Goal: Task Accomplishment & Management: Use online tool/utility

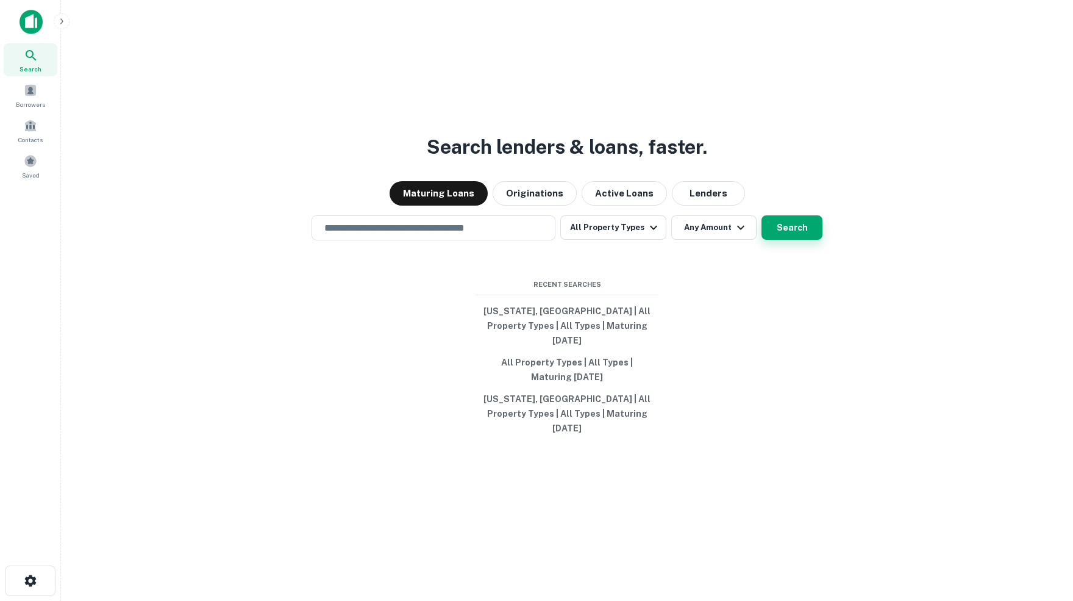
click at [790, 240] on button "Search" at bounding box center [792, 227] width 61 height 24
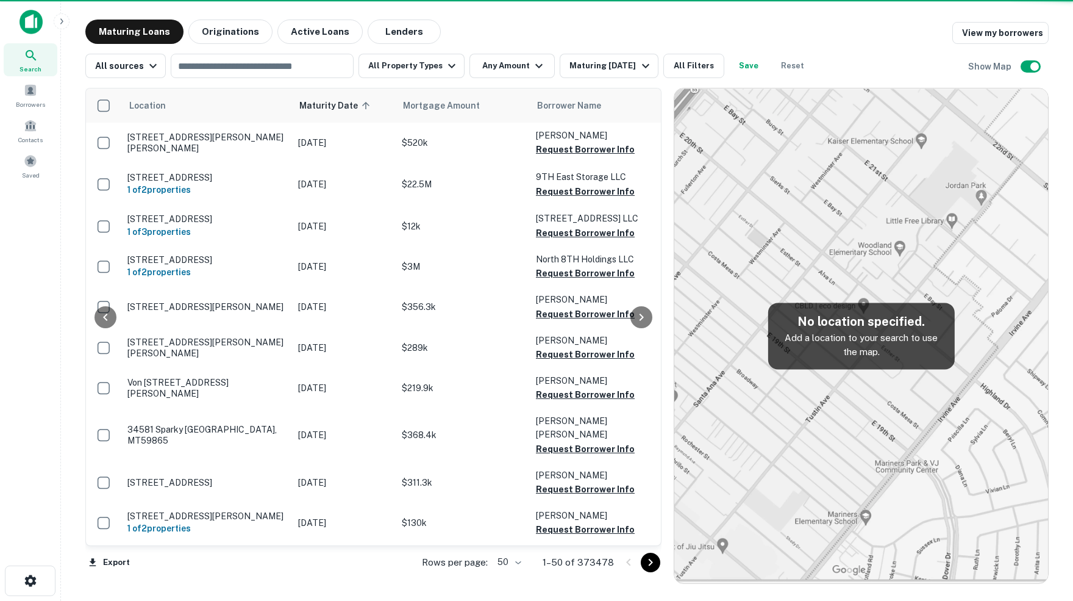
scroll to position [1430, 0]
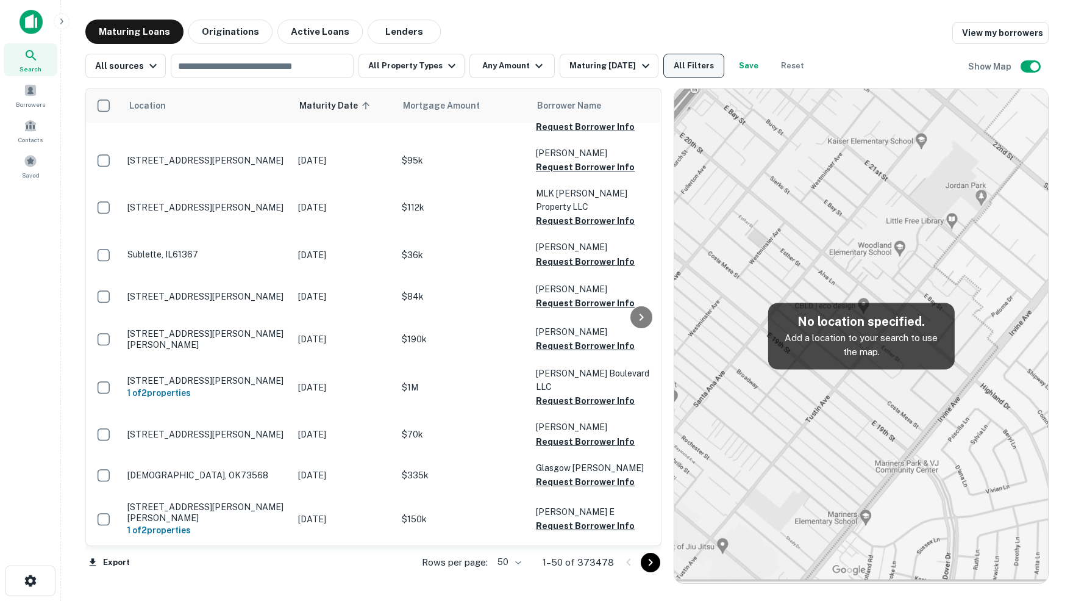
click at [701, 71] on button "All Filters" at bounding box center [693, 66] width 61 height 24
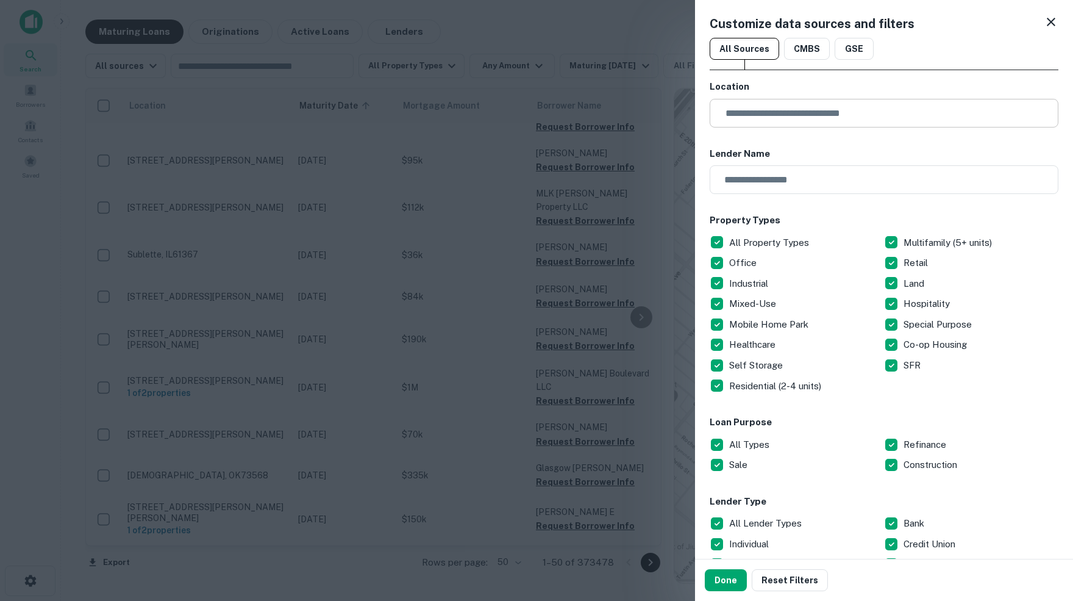
click at [737, 108] on input "text" at bounding box center [888, 113] width 340 height 29
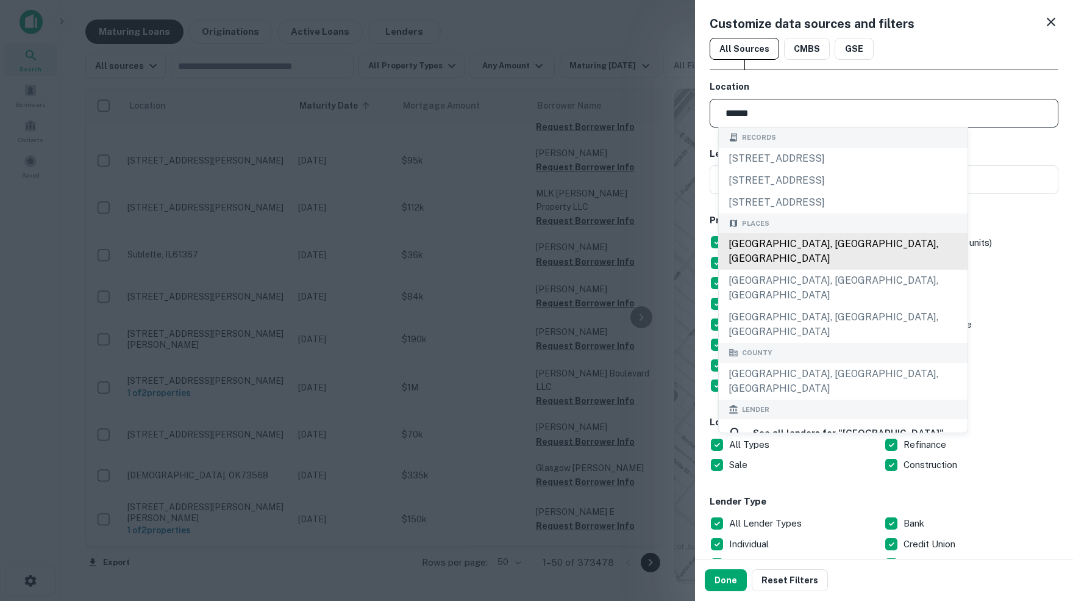
click at [774, 249] on div "[GEOGRAPHIC_DATA], [GEOGRAPHIC_DATA], [GEOGRAPHIC_DATA]" at bounding box center [843, 251] width 249 height 37
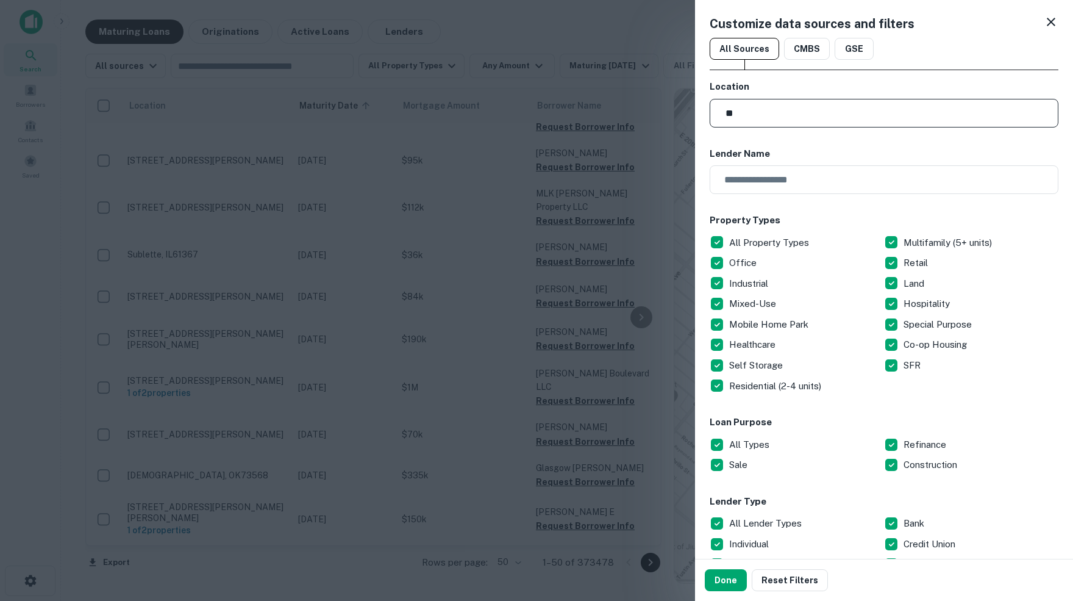
type input "*"
type input "******"
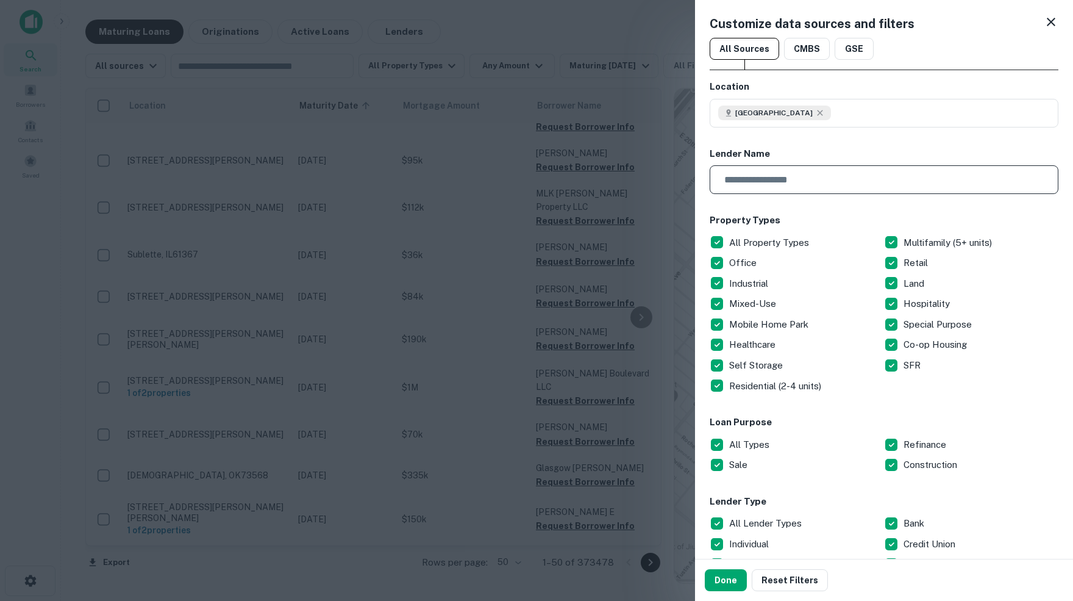
click at [865, 174] on input "text" at bounding box center [880, 179] width 340 height 29
click at [817, 114] on icon at bounding box center [819, 112] width 5 height 5
click at [1051, 22] on icon at bounding box center [1051, 22] width 9 height 9
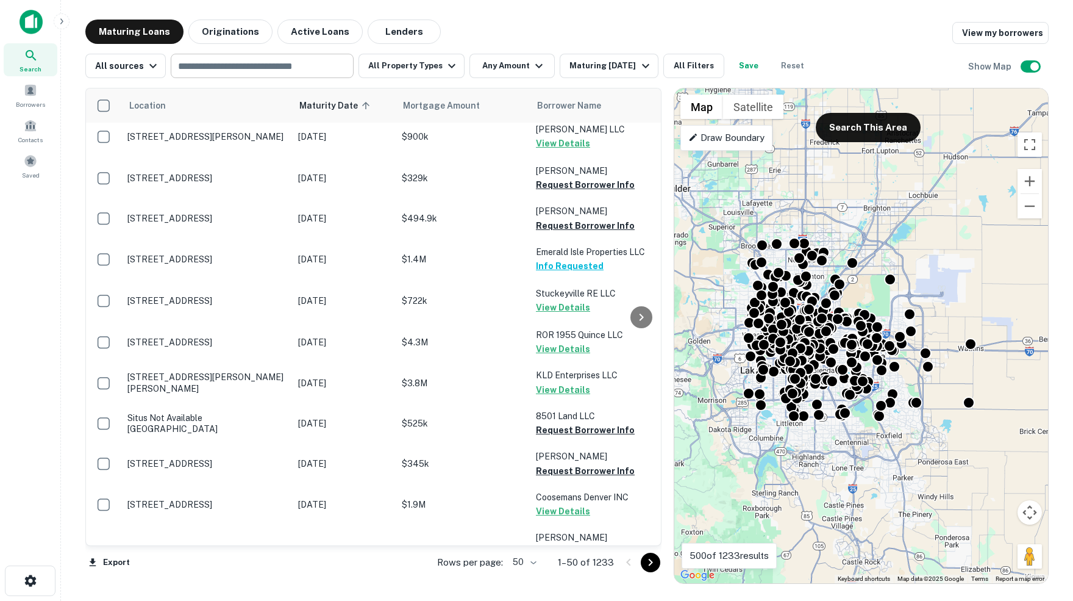
click at [215, 63] on input "text" at bounding box center [261, 65] width 174 height 17
type input "******"
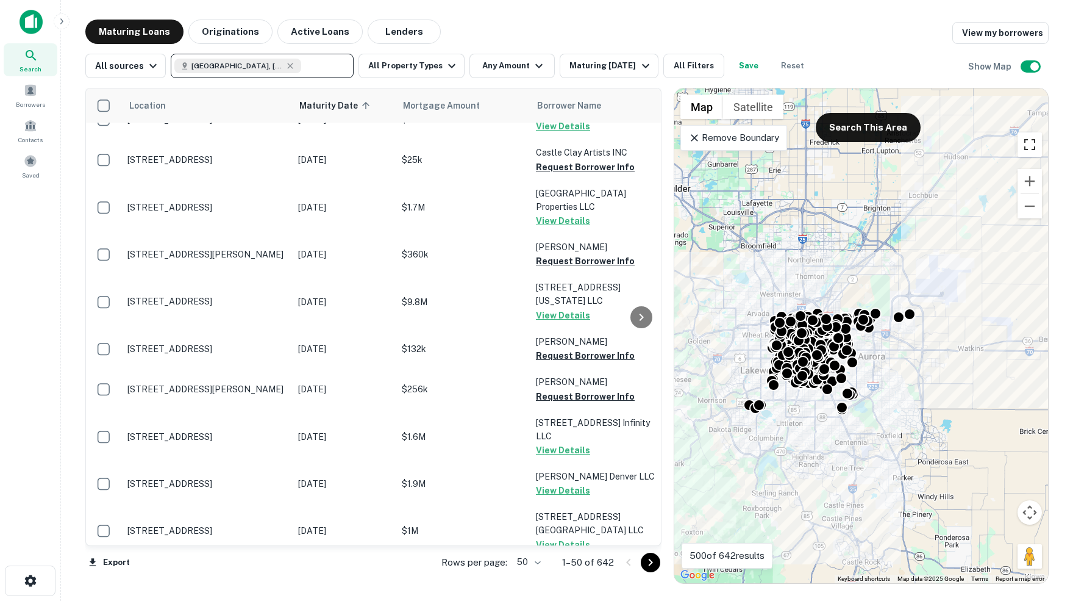
click at [1031, 149] on button "Toggle fullscreen view" at bounding box center [1030, 144] width 24 height 24
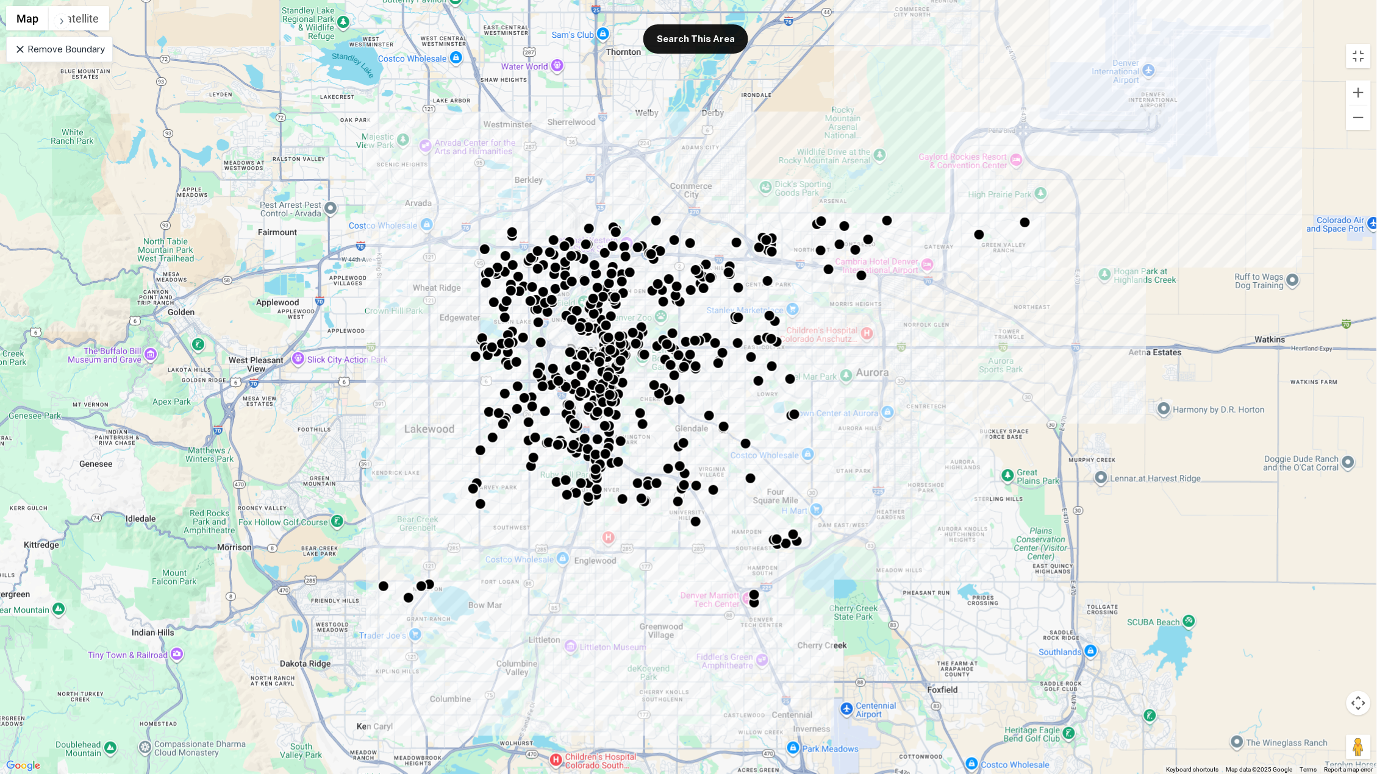
drag, startPoint x: 765, startPoint y: 494, endPoint x: 230, endPoint y: 323, distance: 562.1
click at [230, 323] on div "To activate drag with keyboard, press Alt + Enter. Once in keyboard drag state,…" at bounding box center [688, 387] width 1377 height 774
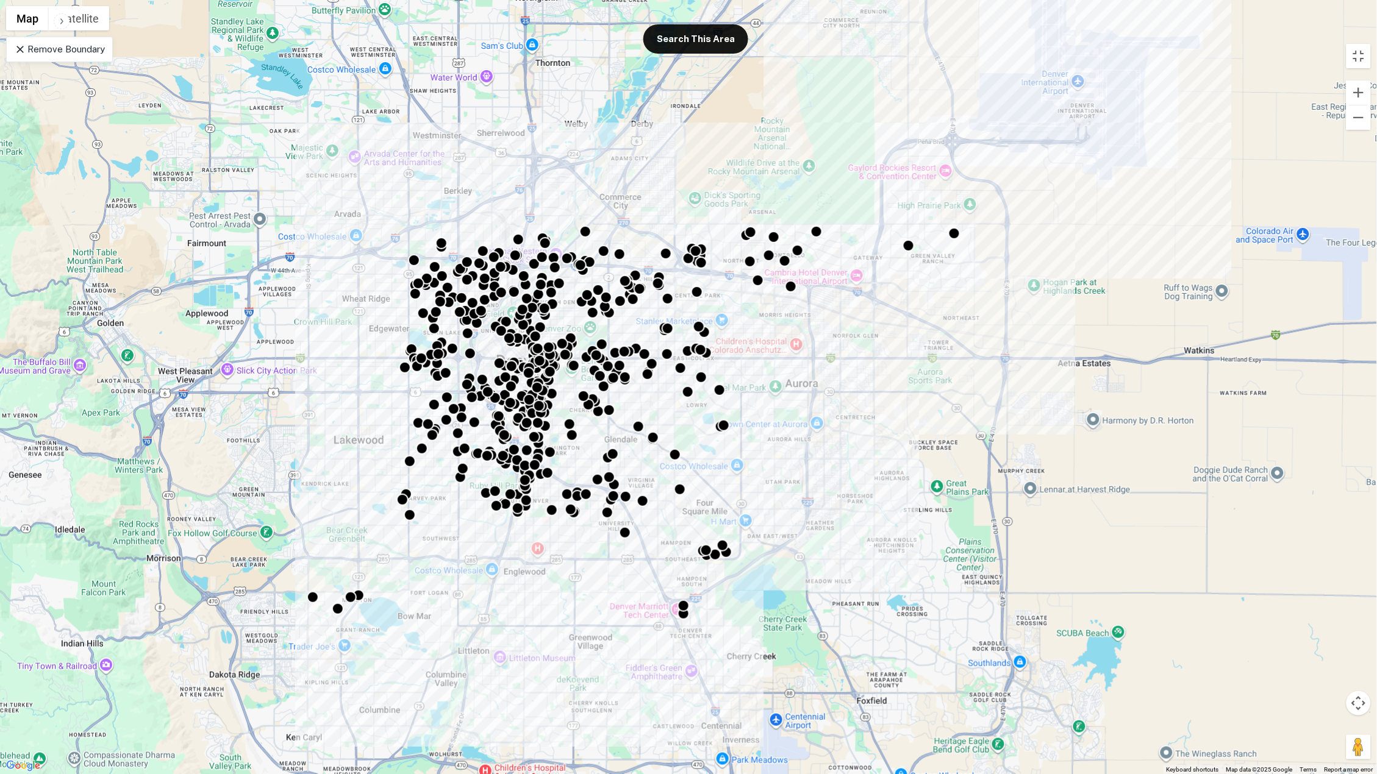
drag, startPoint x: 196, startPoint y: 341, endPoint x: 123, endPoint y: 352, distance: 74.6
click at [123, 352] on div "To activate drag with keyboard, press Alt + Enter. Once in keyboard drag state,…" at bounding box center [688, 387] width 1377 height 774
click at [1073, 118] on button "Zoom out" at bounding box center [1358, 117] width 24 height 24
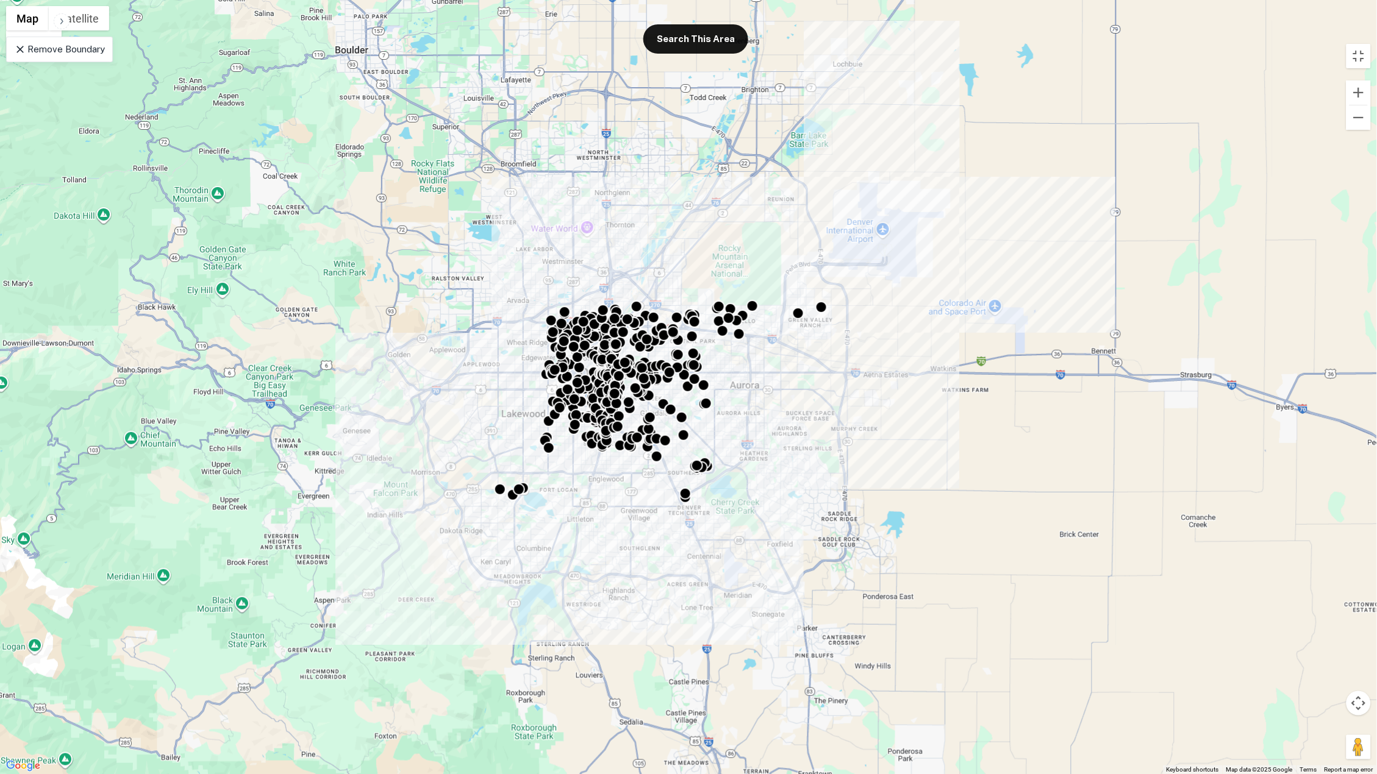
click at [90, 54] on p "Remove Boundary" at bounding box center [59, 49] width 91 height 15
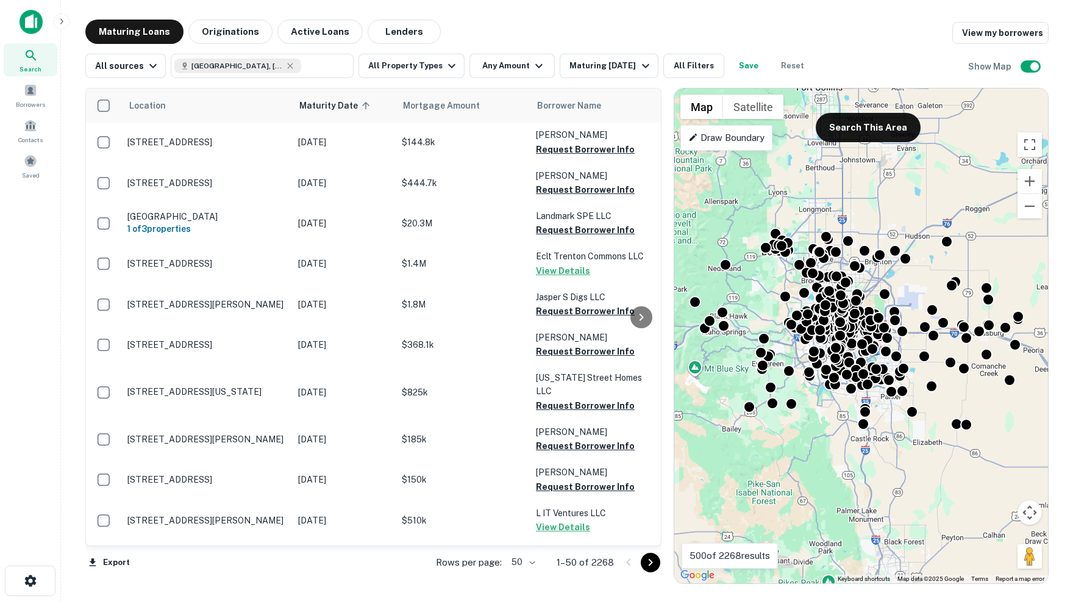
click at [742, 137] on p "Draw Boundary" at bounding box center [726, 137] width 76 height 15
